Goal: Entertainment & Leisure: Consume media (video, audio)

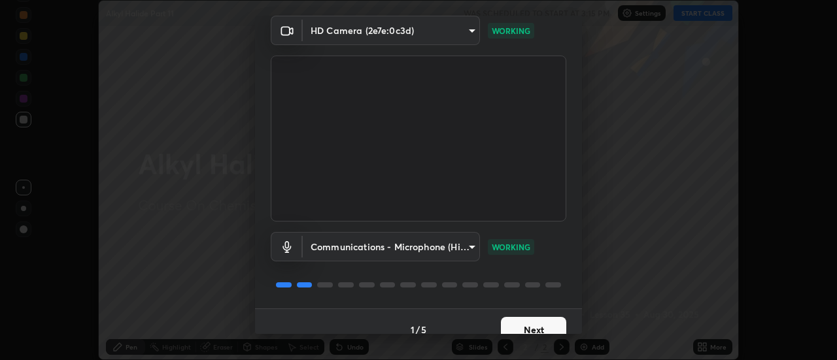
scroll to position [69, 0]
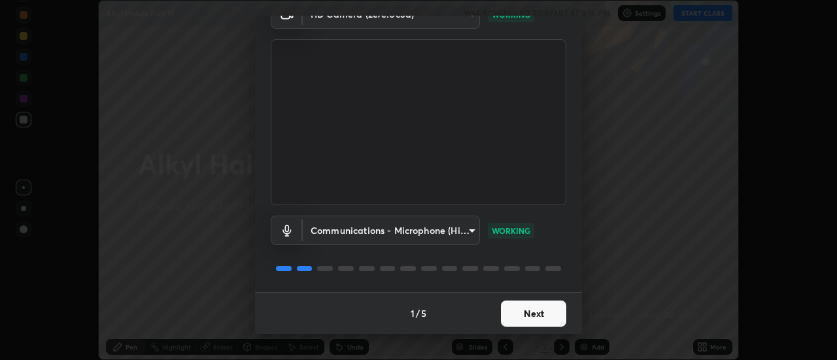
click at [522, 307] on button "Next" at bounding box center [533, 314] width 65 height 26
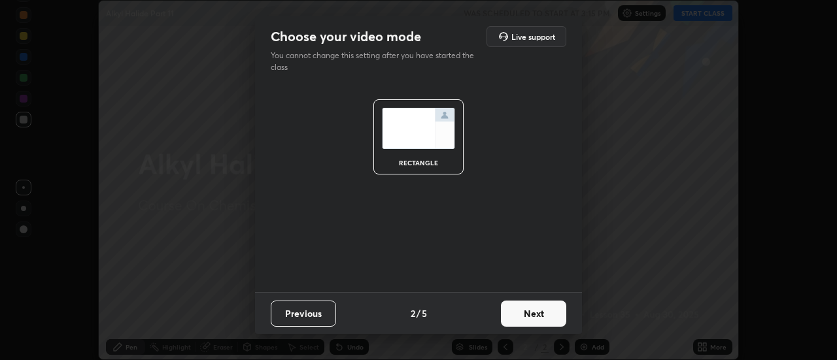
scroll to position [0, 0]
click at [524, 314] on button "Next" at bounding box center [533, 314] width 65 height 26
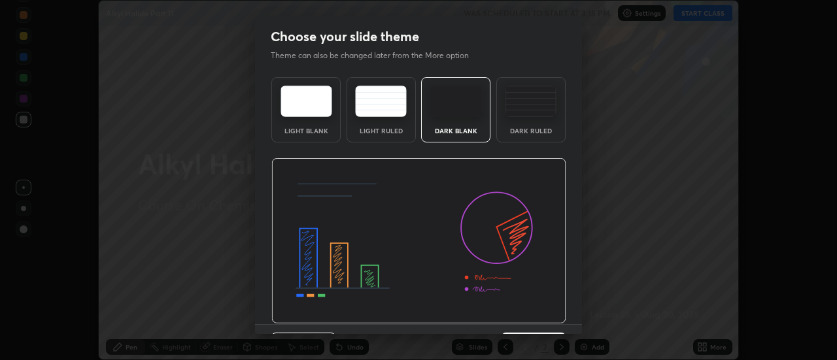
click at [525, 317] on img at bounding box center [418, 241] width 295 height 166
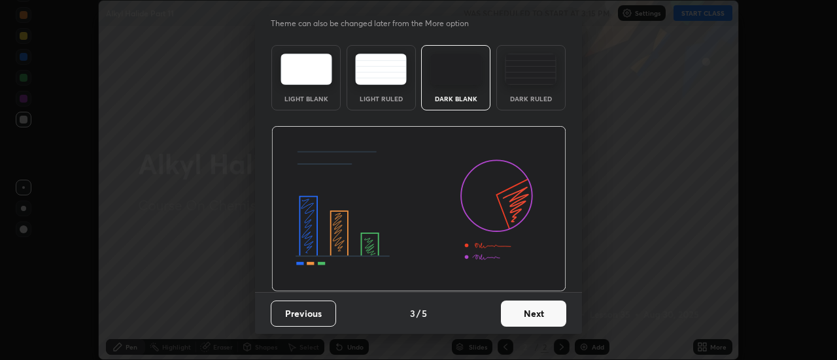
click at [524, 318] on button "Next" at bounding box center [533, 314] width 65 height 26
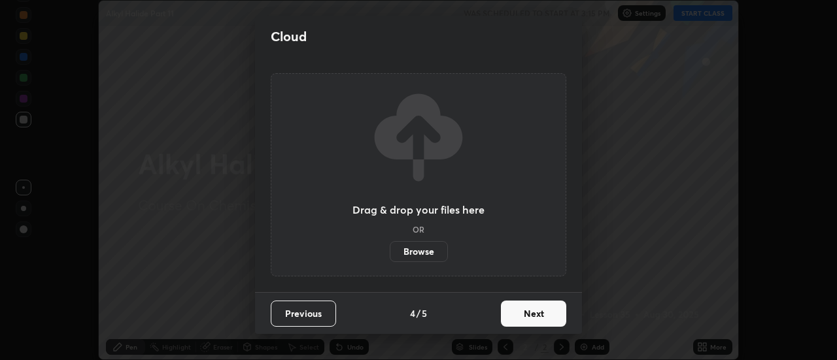
scroll to position [0, 0]
click at [524, 316] on button "Next" at bounding box center [533, 314] width 65 height 26
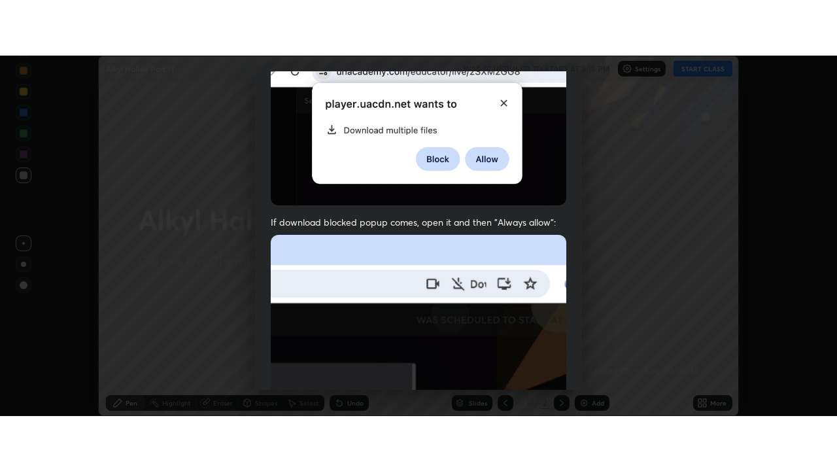
scroll to position [335, 0]
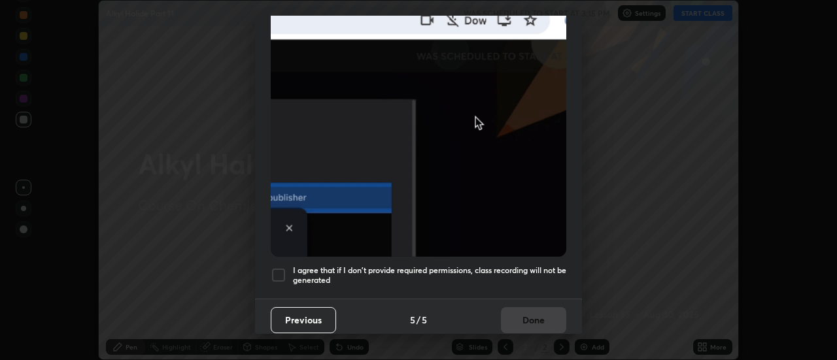
click at [495, 265] on h5 "I agree that if I don't provide required permissions, class recording will not …" at bounding box center [429, 275] width 273 height 20
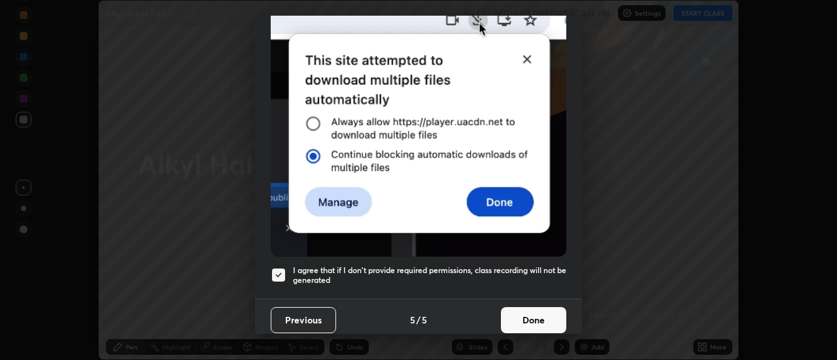
click at [526, 307] on button "Done" at bounding box center [533, 320] width 65 height 26
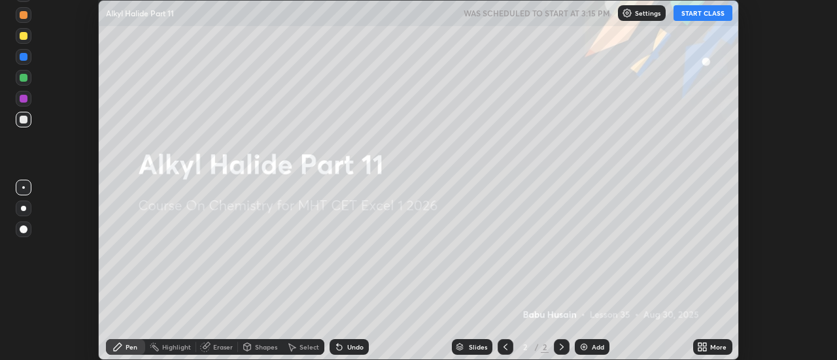
click at [586, 348] on img at bounding box center [583, 347] width 10 height 10
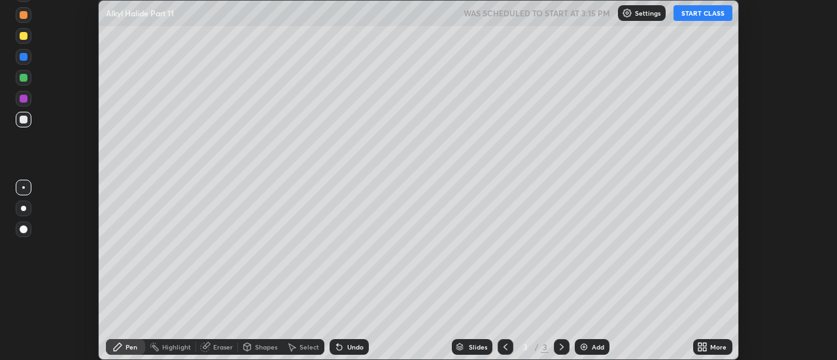
click at [706, 12] on button "START CLASS" at bounding box center [702, 13] width 59 height 16
click at [705, 344] on icon at bounding box center [704, 344] width 3 height 3
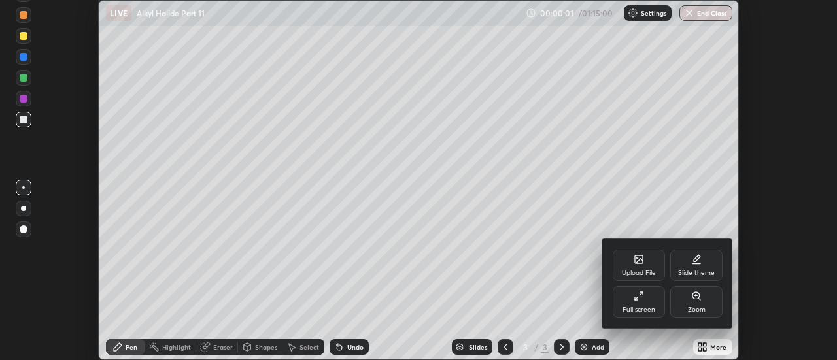
click at [650, 301] on div "Full screen" at bounding box center [638, 301] width 52 height 31
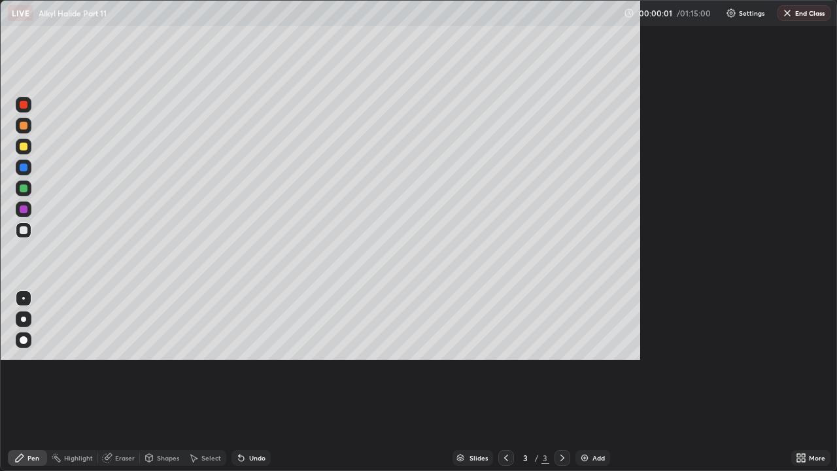
scroll to position [471, 837]
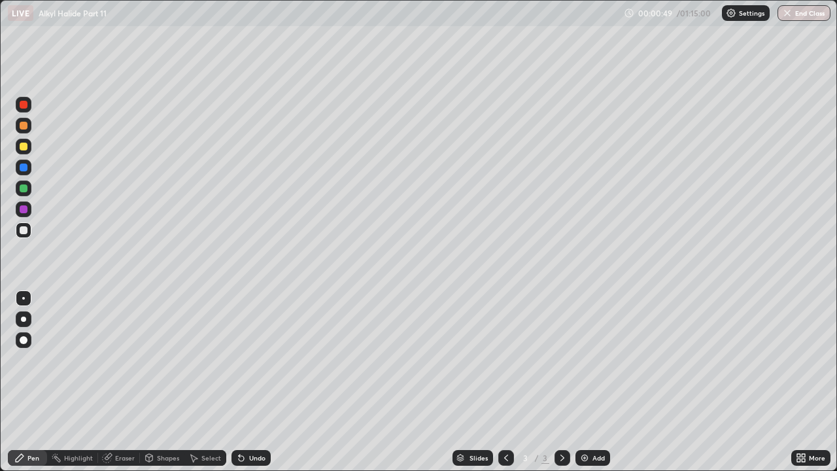
click at [22, 122] on div at bounding box center [24, 126] width 8 height 8
click at [25, 144] on div at bounding box center [24, 146] width 8 height 8
click at [24, 168] on div at bounding box center [24, 167] width 8 height 8
click at [25, 212] on div at bounding box center [24, 209] width 16 height 16
click at [24, 231] on div at bounding box center [24, 230] width 8 height 8
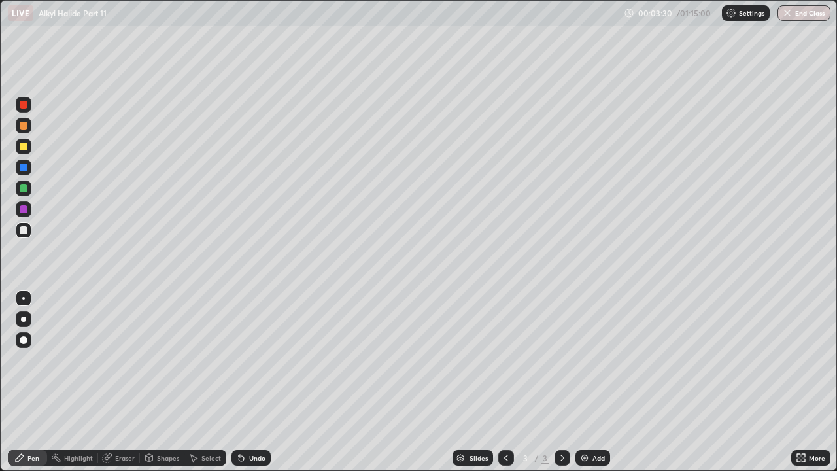
click at [24, 192] on div at bounding box center [24, 188] width 8 height 8
click at [24, 233] on div at bounding box center [24, 230] width 8 height 8
click at [116, 359] on div "Eraser" at bounding box center [125, 457] width 20 height 7
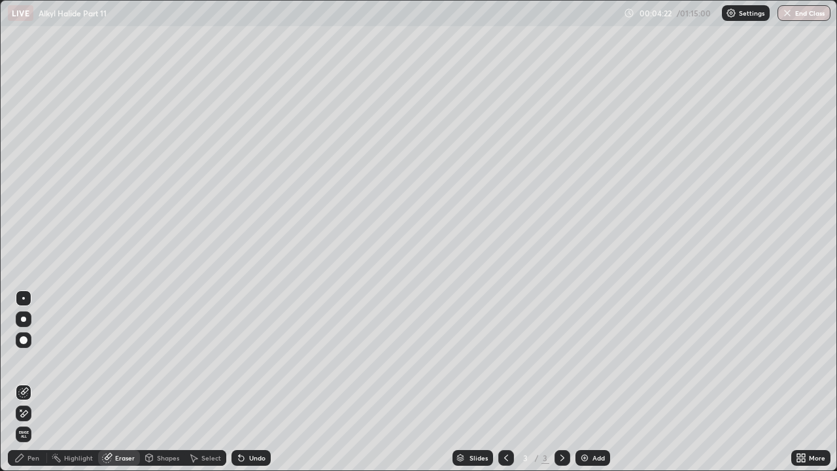
click at [28, 359] on div "Pen" at bounding box center [33, 457] width 12 height 7
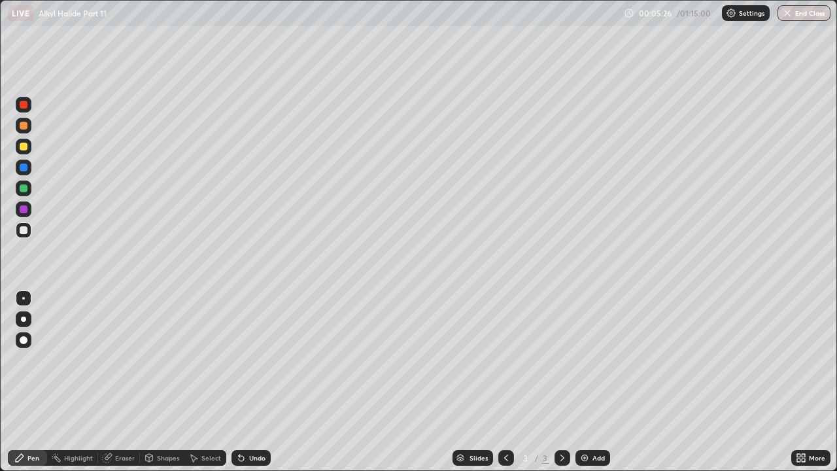
click at [245, 359] on div "Undo" at bounding box center [250, 458] width 39 height 16
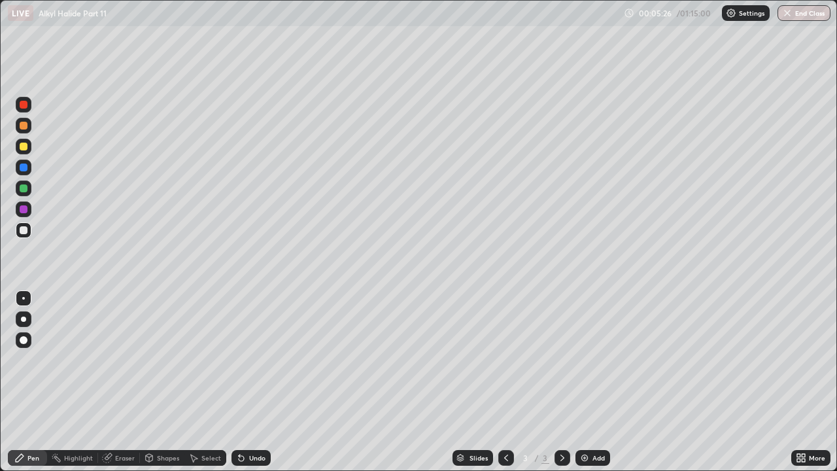
click at [245, 359] on div "Undo" at bounding box center [250, 458] width 39 height 16
click at [586, 359] on img at bounding box center [584, 457] width 10 height 10
click at [30, 153] on div at bounding box center [24, 146] width 16 height 21
click at [24, 169] on div at bounding box center [24, 167] width 8 height 8
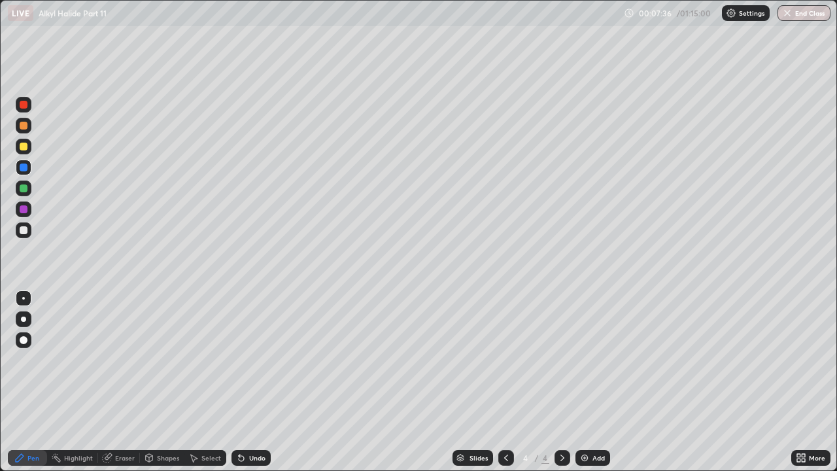
click at [23, 125] on div at bounding box center [24, 126] width 8 height 8
click at [25, 226] on div at bounding box center [24, 230] width 8 height 8
click at [25, 191] on div at bounding box center [24, 188] width 8 height 8
click at [27, 145] on div at bounding box center [24, 146] width 8 height 8
click at [22, 188] on div at bounding box center [24, 188] width 8 height 8
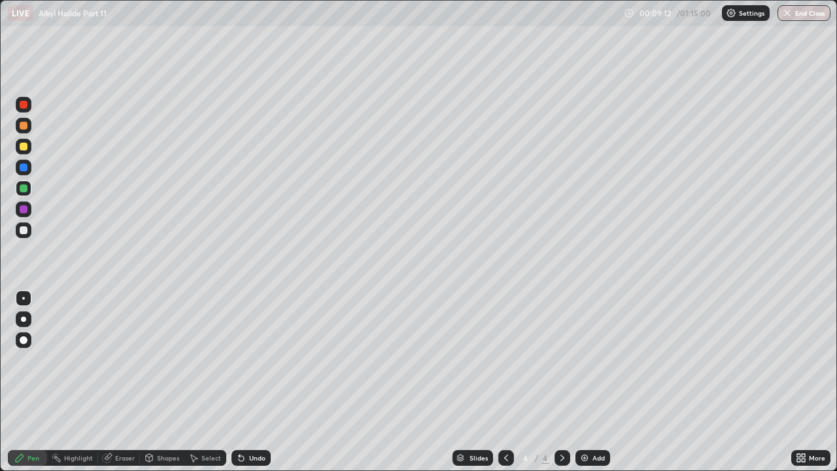
click at [505, 359] on icon at bounding box center [506, 457] width 10 height 10
click at [561, 359] on icon at bounding box center [562, 457] width 10 height 10
click at [589, 359] on div "Add" at bounding box center [592, 458] width 35 height 16
click at [23, 125] on div at bounding box center [24, 126] width 8 height 8
click at [25, 170] on div at bounding box center [24, 167] width 8 height 8
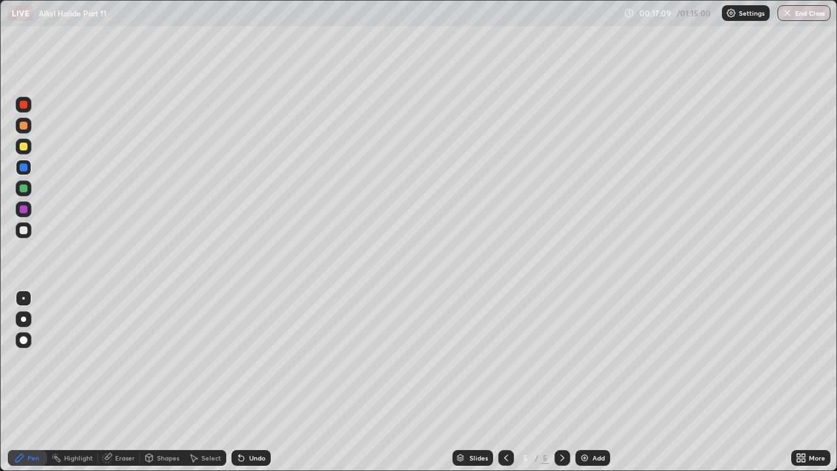
click at [22, 170] on div at bounding box center [24, 167] width 8 height 8
click at [18, 208] on div at bounding box center [24, 209] width 16 height 16
click at [239, 359] on icon at bounding box center [241, 458] width 5 height 5
click at [584, 359] on img at bounding box center [584, 457] width 10 height 10
click at [25, 169] on div at bounding box center [24, 167] width 8 height 8
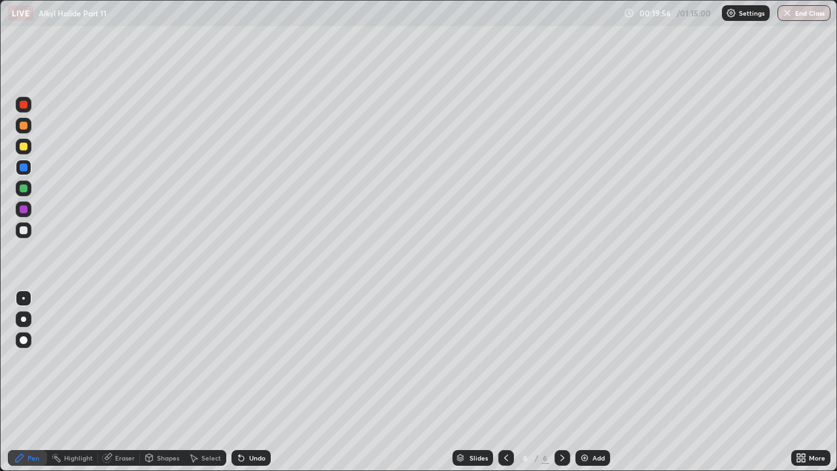
click at [22, 187] on div at bounding box center [24, 188] width 8 height 8
click at [26, 148] on div at bounding box center [24, 146] width 8 height 8
click at [25, 165] on div at bounding box center [24, 167] width 8 height 8
click at [253, 359] on div "Undo" at bounding box center [257, 457] width 16 height 7
click at [24, 231] on div at bounding box center [24, 230] width 8 height 8
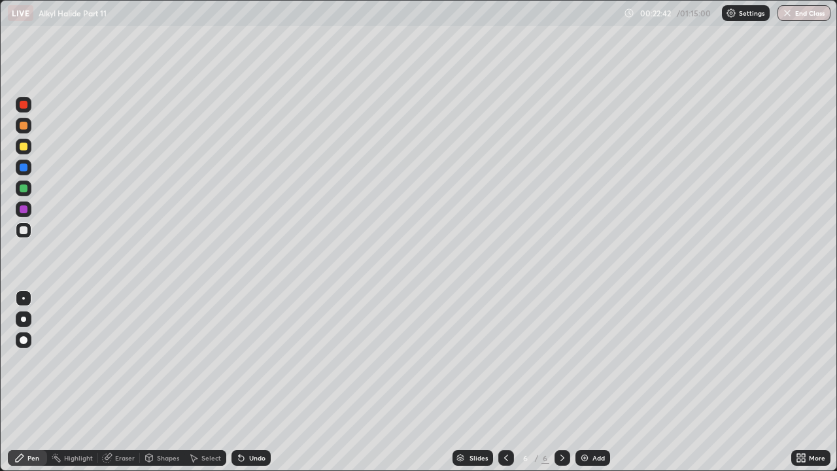
click at [24, 146] on div at bounding box center [24, 146] width 8 height 8
click at [24, 169] on div at bounding box center [24, 167] width 8 height 8
click at [120, 359] on div "Eraser" at bounding box center [125, 457] width 20 height 7
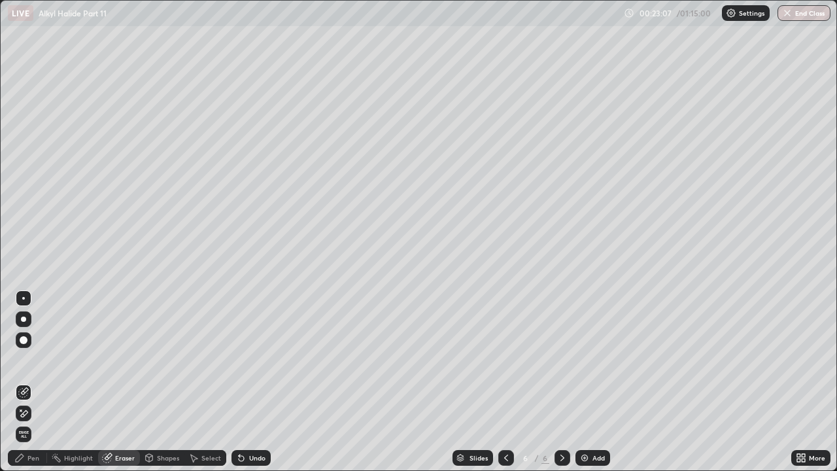
click at [33, 359] on div "Pen" at bounding box center [33, 457] width 12 height 7
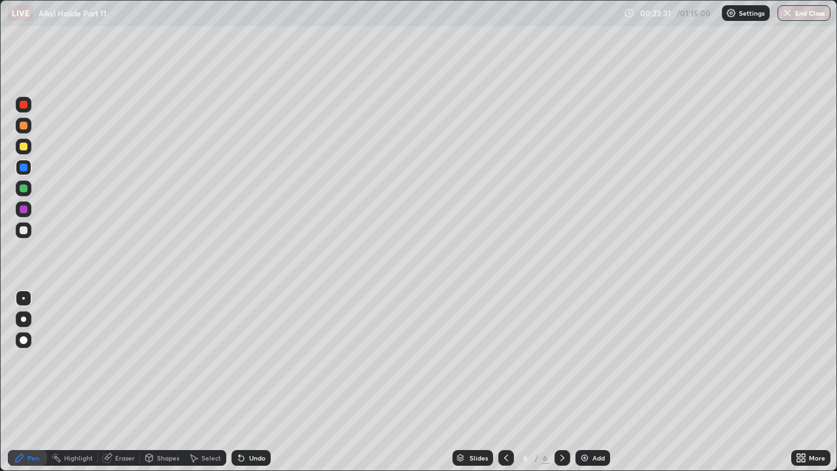
click at [22, 228] on div at bounding box center [24, 230] width 8 height 8
click at [504, 359] on icon at bounding box center [506, 457] width 4 height 7
click at [560, 359] on icon at bounding box center [562, 457] width 4 height 7
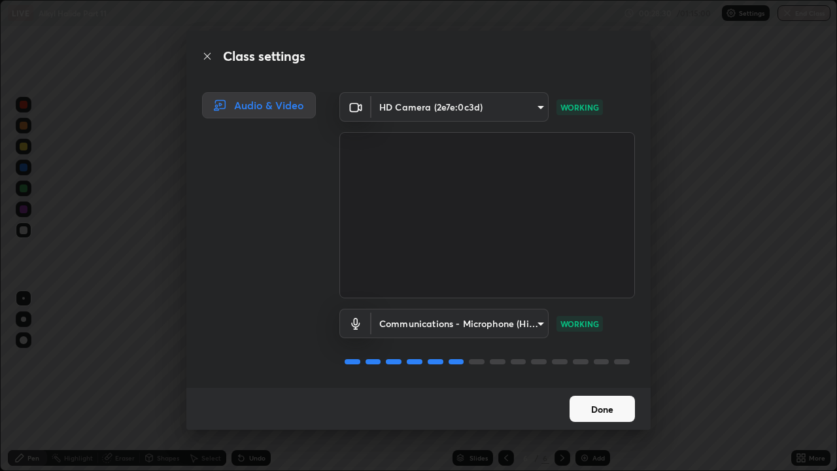
click at [603, 359] on button "Done" at bounding box center [601, 408] width 65 height 26
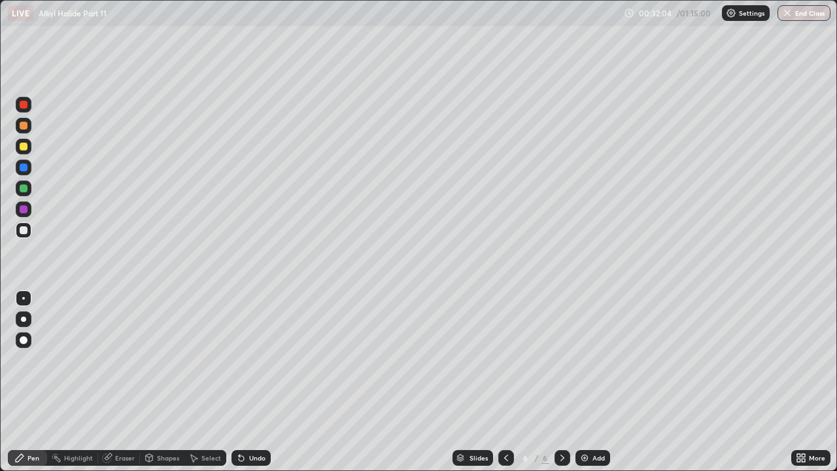
click at [583, 359] on div "Add" at bounding box center [592, 458] width 35 height 16
click at [20, 126] on div at bounding box center [24, 126] width 8 height 8
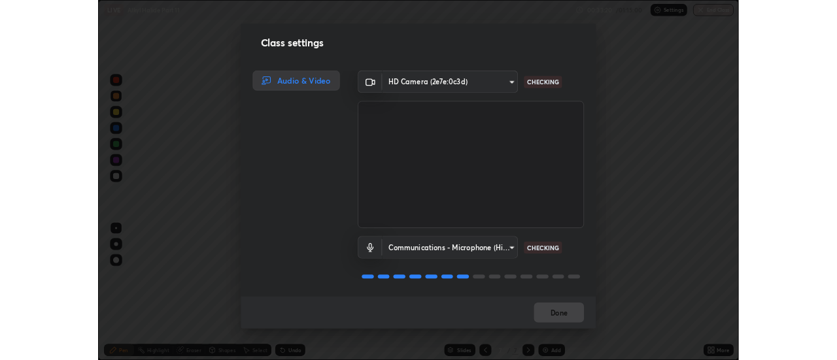
scroll to position [1, 0]
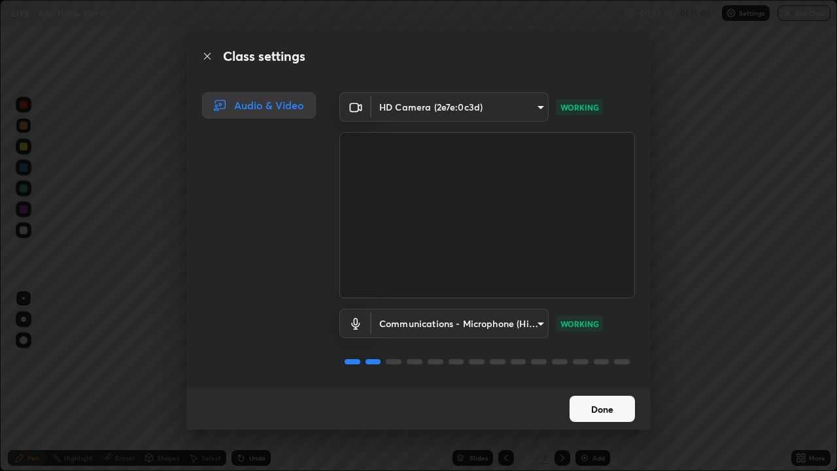
click at [589, 359] on button "Done" at bounding box center [601, 408] width 65 height 26
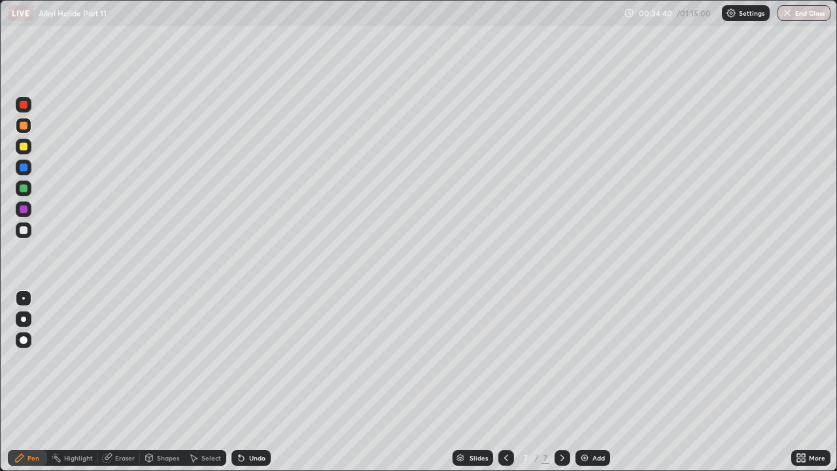
click at [24, 230] on div at bounding box center [24, 230] width 8 height 8
click at [25, 125] on div at bounding box center [24, 126] width 8 height 8
click at [25, 171] on div at bounding box center [24, 167] width 8 height 8
click at [252, 359] on div "Undo" at bounding box center [257, 457] width 16 height 7
click at [244, 359] on icon at bounding box center [241, 457] width 10 height 10
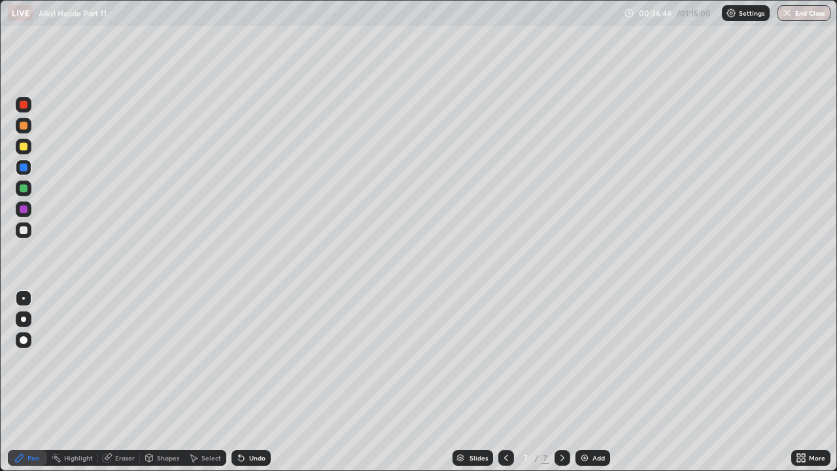
click at [244, 359] on div "Undo" at bounding box center [250, 458] width 39 height 16
click at [242, 359] on icon at bounding box center [241, 457] width 10 height 10
click at [244, 359] on div "Undo" at bounding box center [250, 458] width 39 height 16
click at [245, 359] on div "Undo" at bounding box center [250, 458] width 39 height 16
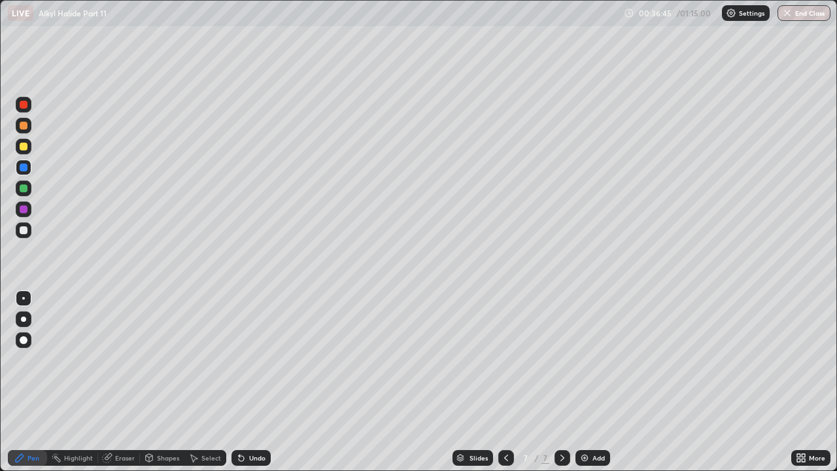
click at [244, 359] on div "Undo" at bounding box center [250, 458] width 39 height 16
click at [29, 188] on div at bounding box center [24, 188] width 16 height 16
click at [249, 359] on div "Undo" at bounding box center [257, 457] width 16 height 7
click at [582, 359] on img at bounding box center [584, 457] width 10 height 10
click at [25, 153] on div at bounding box center [24, 147] width 16 height 16
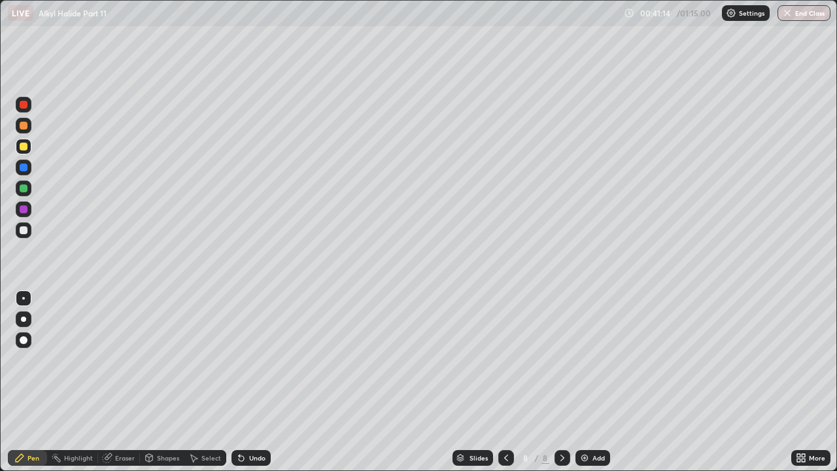
click at [24, 172] on div at bounding box center [24, 167] width 16 height 16
click at [20, 188] on div at bounding box center [24, 188] width 8 height 8
click at [24, 231] on div at bounding box center [24, 230] width 8 height 8
click at [23, 142] on div at bounding box center [24, 146] width 8 height 8
click at [253, 359] on div "Undo" at bounding box center [257, 457] width 16 height 7
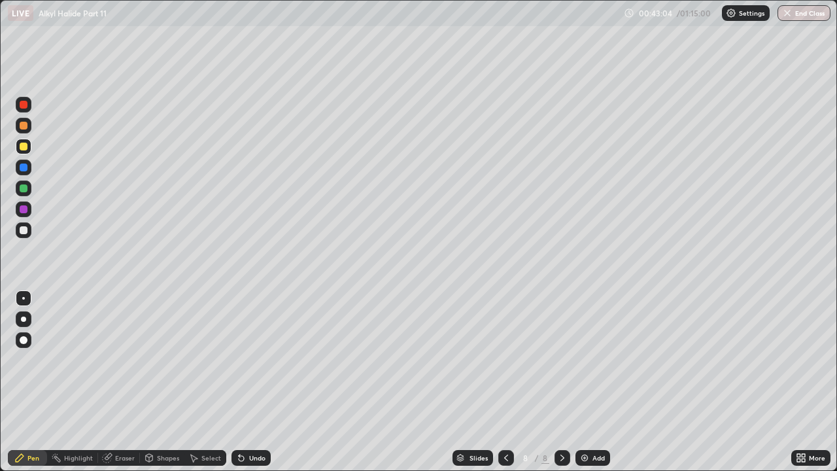
click at [254, 359] on div "Undo" at bounding box center [257, 457] width 16 height 7
click at [25, 227] on div at bounding box center [24, 230] width 8 height 8
click at [25, 168] on div at bounding box center [24, 167] width 8 height 8
click at [246, 359] on div "Undo" at bounding box center [250, 458] width 39 height 16
click at [239, 359] on icon at bounding box center [241, 458] width 5 height 5
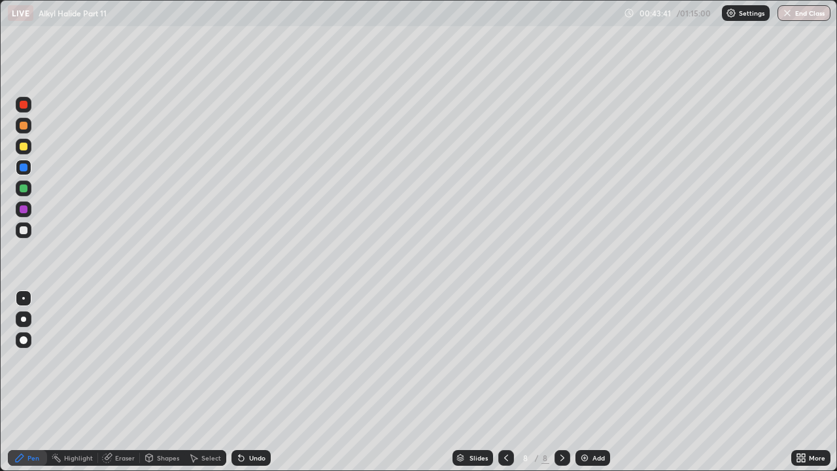
click at [23, 146] on div at bounding box center [24, 146] width 8 height 8
click at [25, 216] on div at bounding box center [24, 209] width 16 height 16
click at [24, 230] on div at bounding box center [24, 230] width 8 height 8
click at [21, 166] on div at bounding box center [24, 167] width 8 height 8
click at [24, 146] on div at bounding box center [24, 146] width 8 height 8
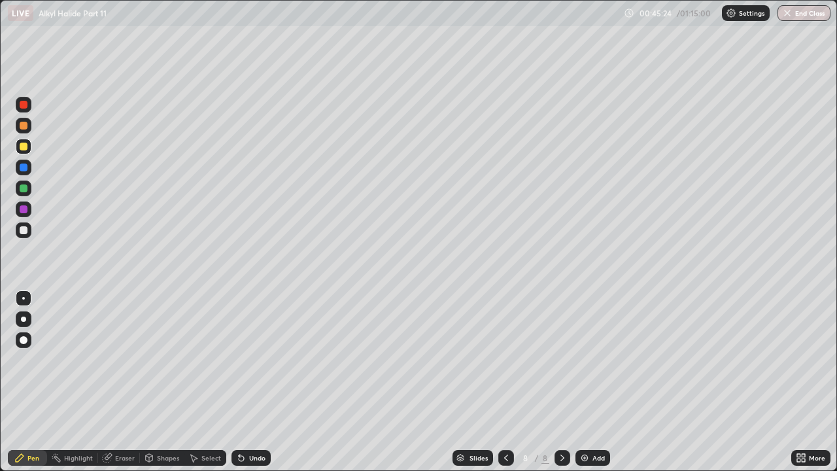
click at [25, 210] on div at bounding box center [24, 209] width 8 height 8
click at [25, 188] on div at bounding box center [24, 188] width 8 height 8
click at [253, 359] on div "Undo" at bounding box center [257, 457] width 16 height 7
click at [251, 359] on div "Undo" at bounding box center [257, 457] width 16 height 7
click at [253, 359] on div "Undo" at bounding box center [257, 457] width 16 height 7
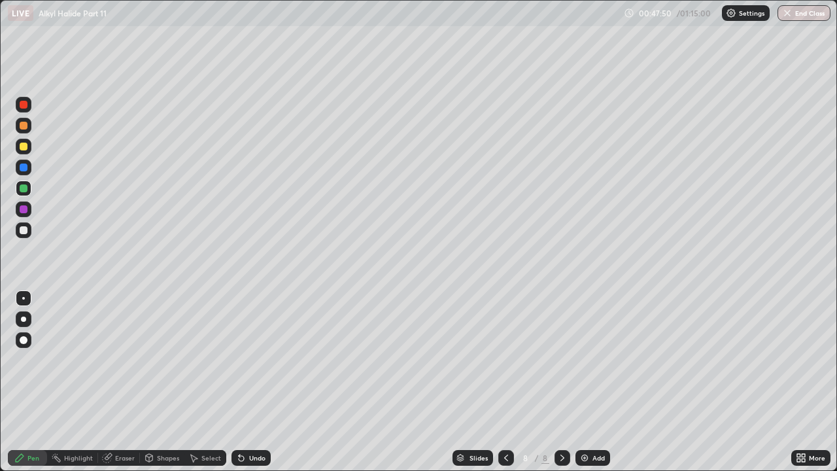
click at [252, 359] on div "Undo" at bounding box center [257, 457] width 16 height 7
click at [22, 168] on div at bounding box center [24, 167] width 8 height 8
click at [24, 147] on div at bounding box center [24, 146] width 8 height 8
click at [253, 359] on div "Undo" at bounding box center [257, 457] width 16 height 7
click at [588, 359] on img at bounding box center [584, 457] width 10 height 10
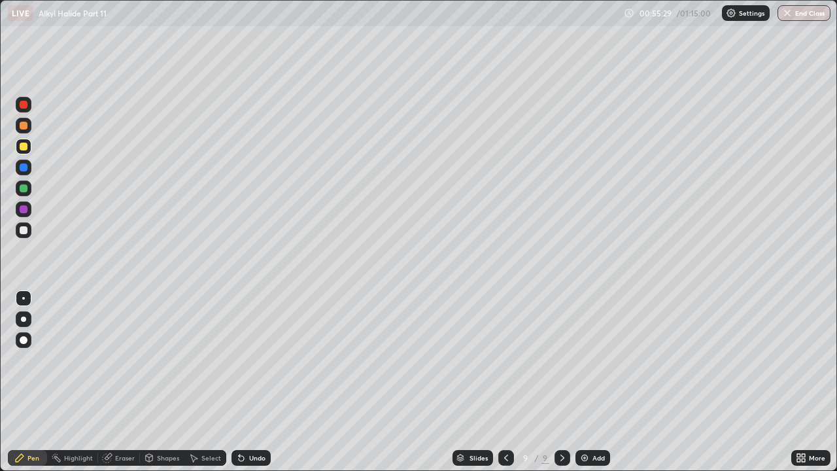
click at [27, 233] on div at bounding box center [24, 230] width 8 height 8
click at [25, 169] on div at bounding box center [24, 167] width 8 height 8
click at [246, 359] on div "Undo" at bounding box center [250, 458] width 39 height 16
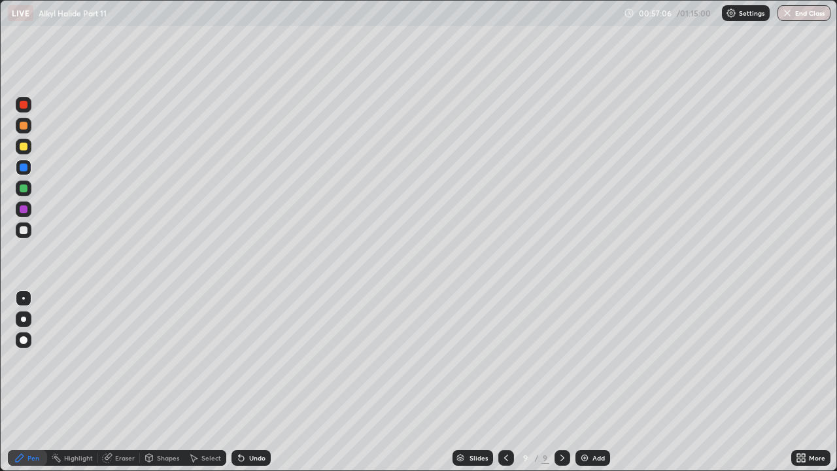
click at [246, 359] on div "Undo" at bounding box center [250, 458] width 39 height 16
click at [22, 190] on div at bounding box center [24, 188] width 8 height 8
click at [21, 146] on div at bounding box center [24, 146] width 8 height 8
click at [505, 359] on icon at bounding box center [506, 457] width 10 height 10
click at [560, 359] on icon at bounding box center [562, 457] width 10 height 10
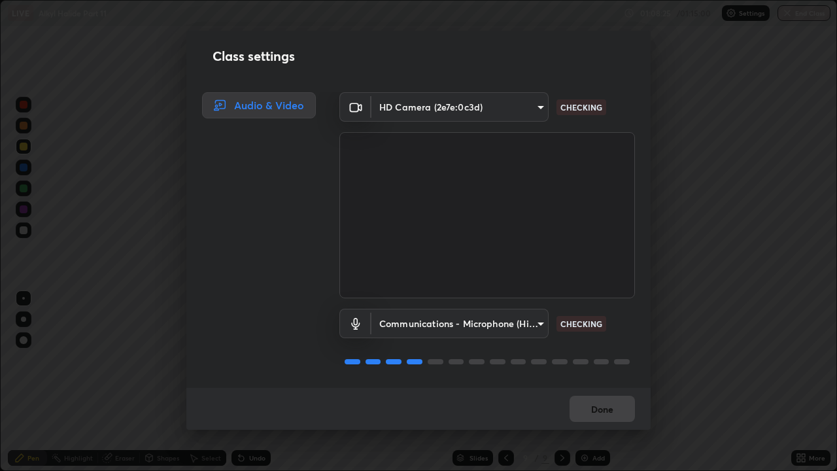
click at [590, 359] on div "Done" at bounding box center [418, 409] width 464 height 42
click at [593, 359] on div "Done" at bounding box center [418, 409] width 464 height 42
click at [590, 359] on div "Done" at bounding box center [418, 409] width 464 height 42
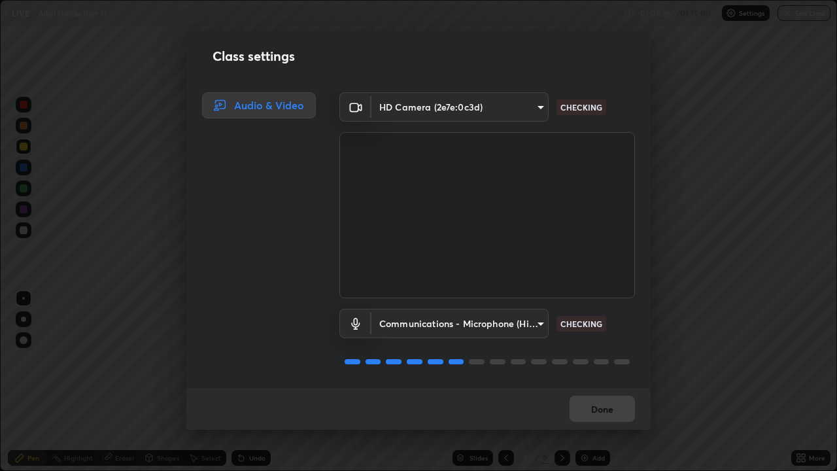
click at [590, 359] on div "Done" at bounding box center [418, 409] width 464 height 42
click at [590, 359] on button "Done" at bounding box center [601, 408] width 65 height 26
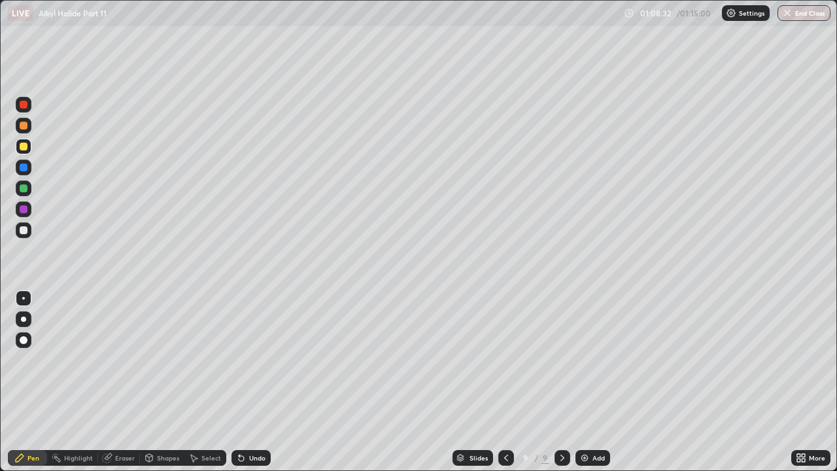
click at [586, 359] on img at bounding box center [584, 457] width 10 height 10
click at [24, 147] on div at bounding box center [24, 146] width 8 height 8
click at [27, 173] on div at bounding box center [24, 167] width 16 height 16
click at [26, 128] on div at bounding box center [24, 126] width 8 height 8
click at [24, 231] on div at bounding box center [24, 230] width 8 height 8
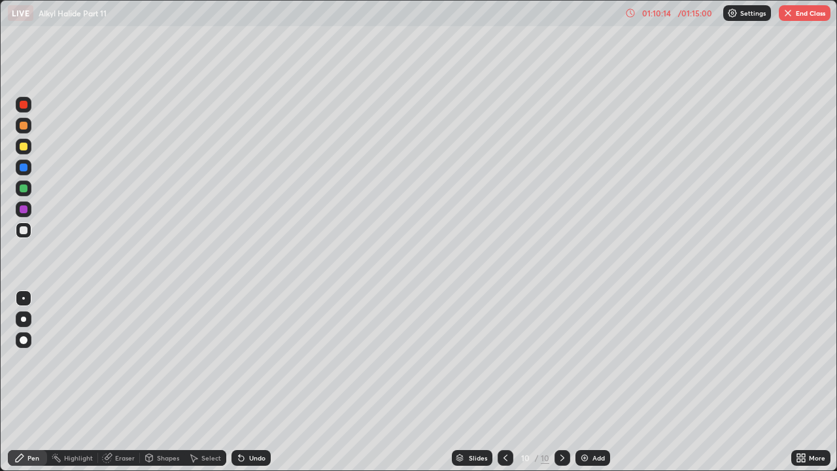
click at [797, 12] on button "End Class" at bounding box center [804, 13] width 52 height 16
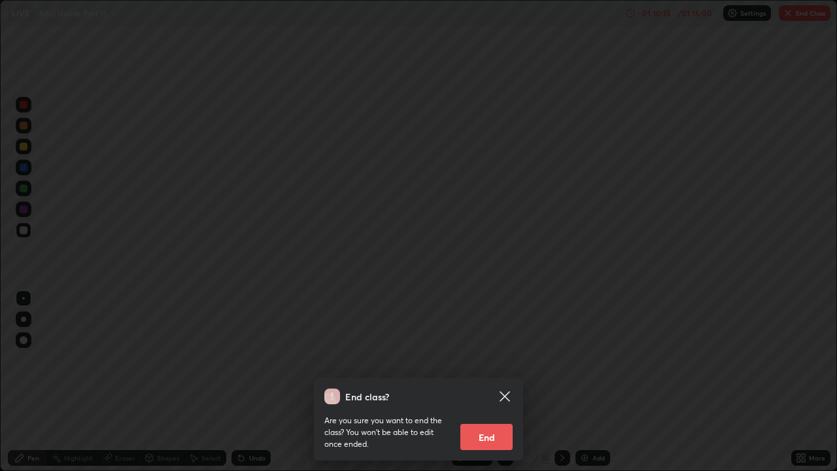
click at [497, 359] on button "End" at bounding box center [486, 437] width 52 height 26
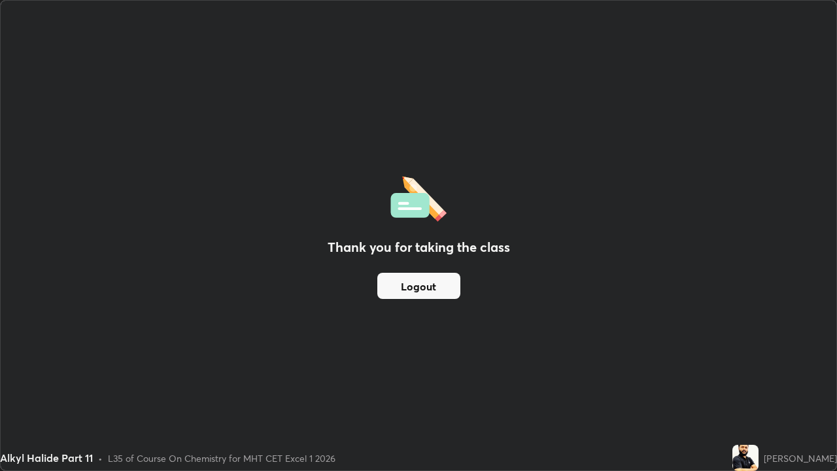
click at [650, 359] on div "Thank you for taking the class Logout" at bounding box center [418, 235] width 835 height 469
click at [637, 359] on div "Thank you for taking the class Logout" at bounding box center [418, 235] width 835 height 469
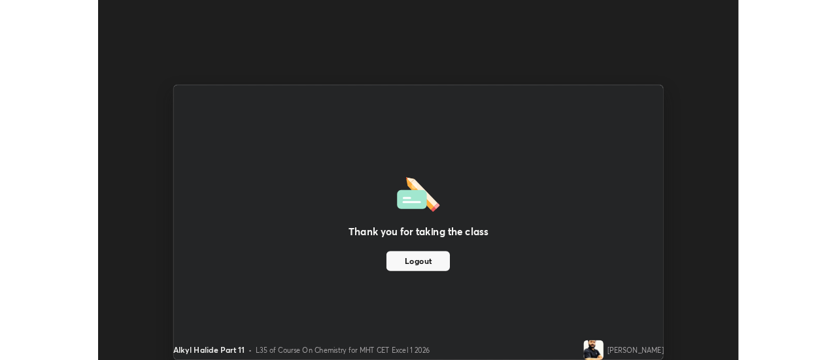
scroll to position [64999, 64523]
